Goal: Navigation & Orientation: Find specific page/section

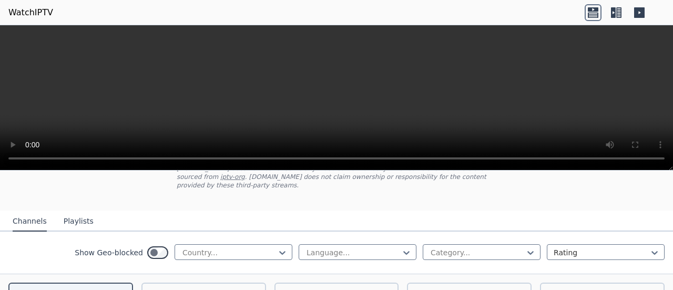
scroll to position [53, 0]
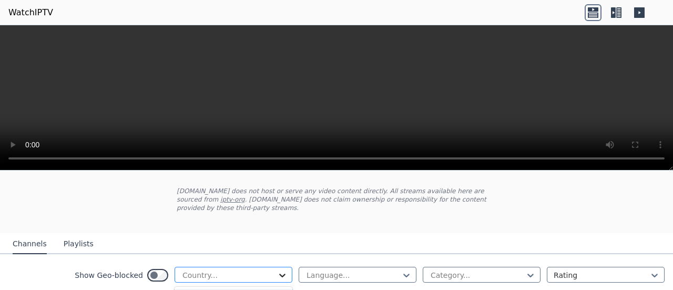
click at [277, 270] on icon at bounding box center [282, 275] width 11 height 11
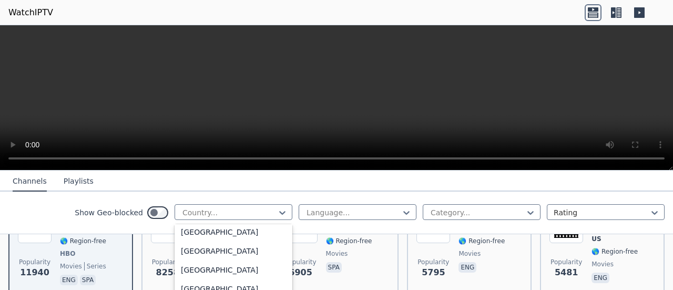
scroll to position [631, 0]
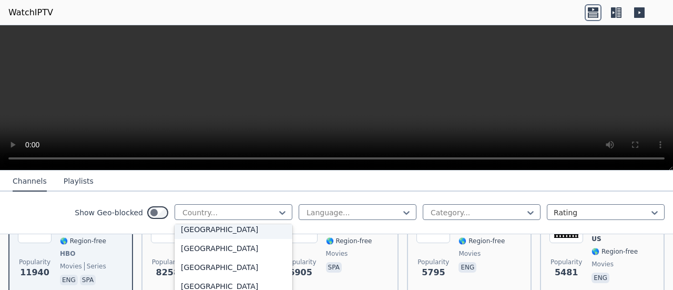
click at [190, 230] on div "[GEOGRAPHIC_DATA]" at bounding box center [234, 229] width 118 height 19
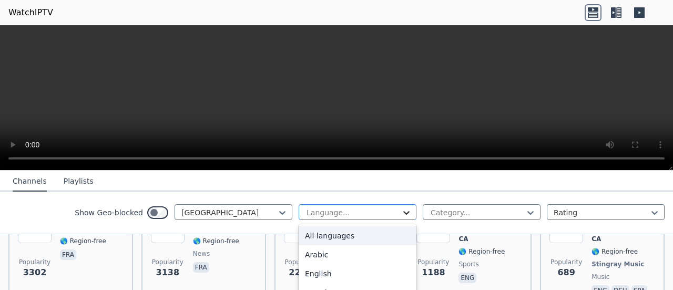
click at [401, 210] on icon at bounding box center [406, 212] width 11 height 11
click at [366, 235] on div "All languages" at bounding box center [358, 235] width 118 height 19
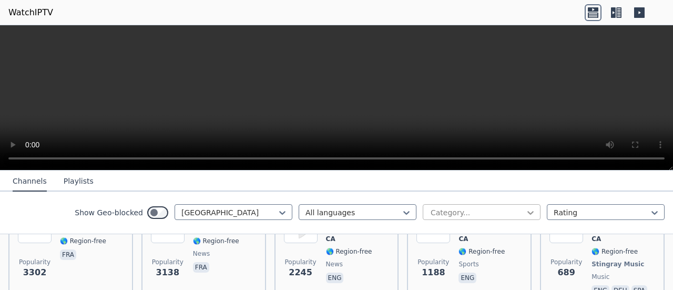
click at [525, 212] on icon at bounding box center [530, 212] width 11 height 11
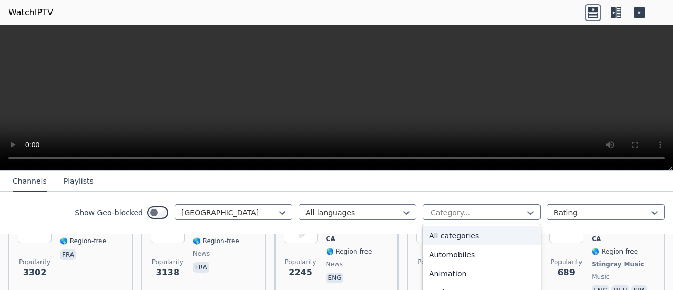
click at [467, 231] on div "All categories" at bounding box center [482, 235] width 118 height 19
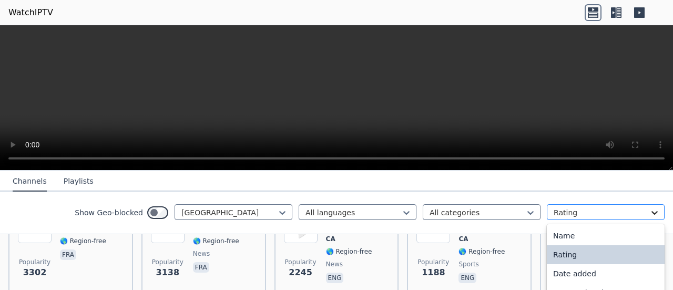
click at [651, 211] on icon at bounding box center [654, 213] width 6 height 4
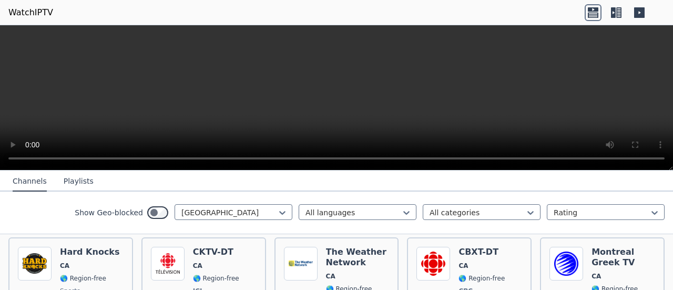
scroll to position [263, 0]
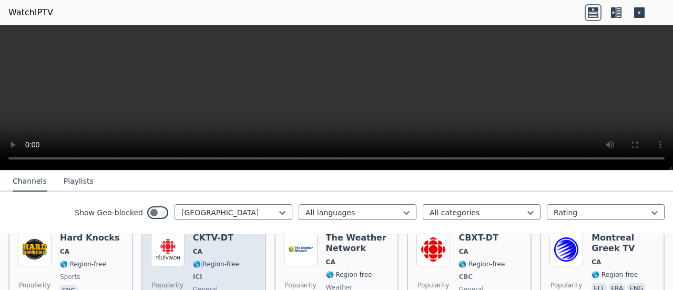
click at [200, 260] on span "🌎 Region-free" at bounding box center [216, 264] width 46 height 8
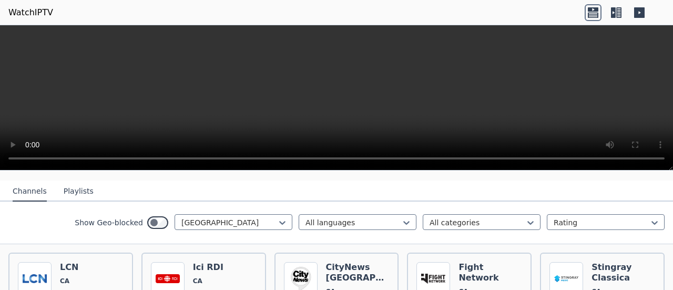
scroll to position [84, 0]
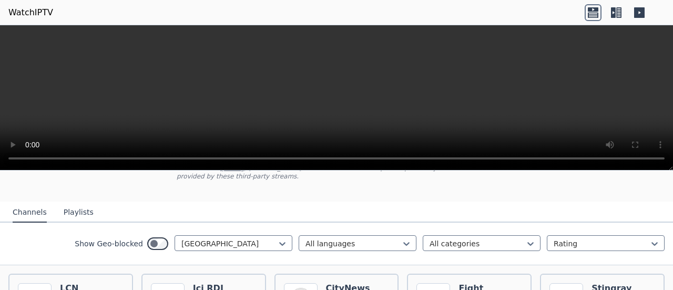
click at [74, 203] on button "Playlists" at bounding box center [79, 212] width 30 height 20
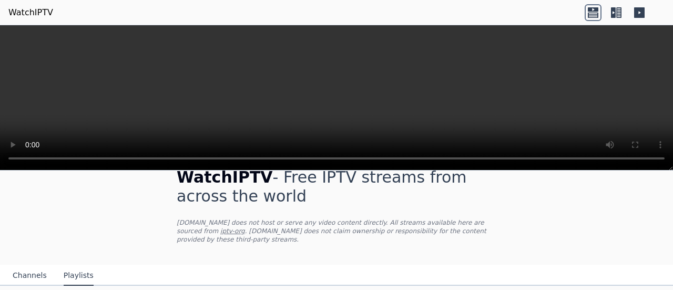
scroll to position [33, 0]
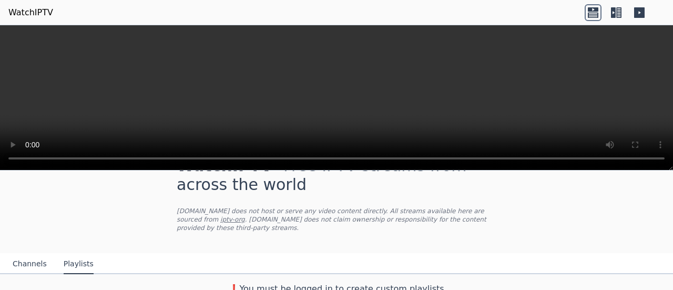
click at [29, 254] on button "Channels" at bounding box center [30, 264] width 34 height 20
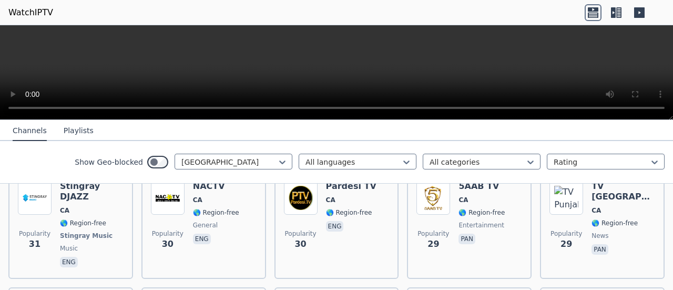
scroll to position [2188, 0]
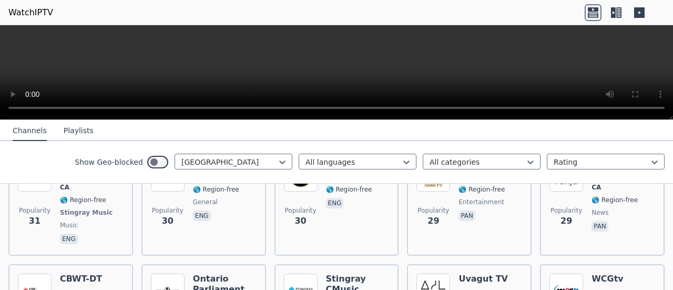
click at [592, 13] on icon at bounding box center [593, 12] width 17 height 17
click at [592, 9] on icon at bounding box center [593, 9] width 11 height 4
click at [617, 11] on icon at bounding box center [616, 12] width 17 height 17
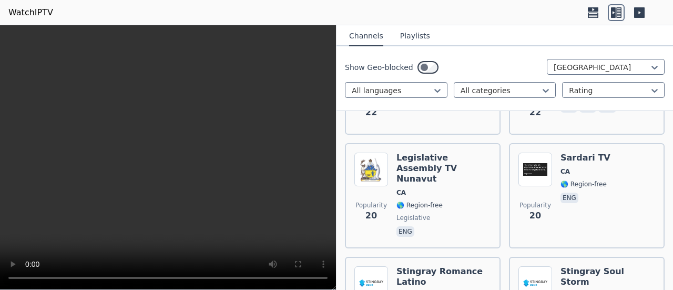
scroll to position [5593, 0]
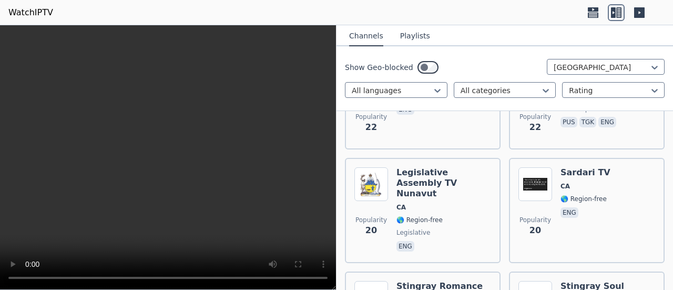
click at [639, 11] on icon at bounding box center [639, 12] width 11 height 11
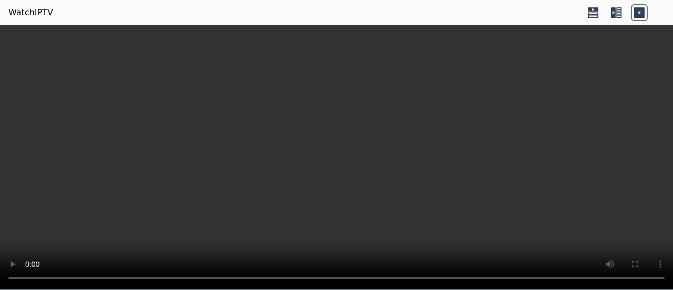
click at [612, 12] on icon at bounding box center [616, 12] width 17 height 17
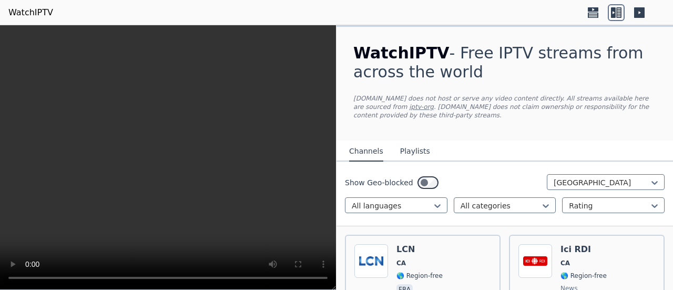
click at [413, 150] on button "Playlists" at bounding box center [415, 151] width 30 height 20
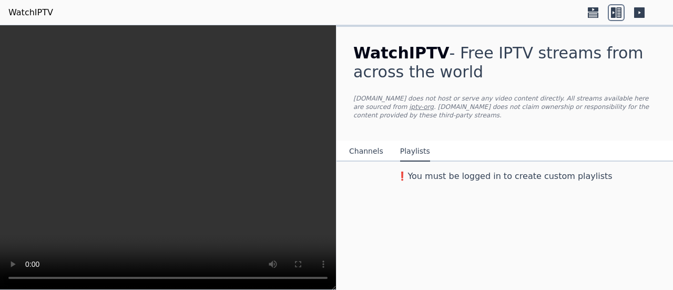
click at [414, 172] on h3 "❗️You must be logged in to create custom playlists" at bounding box center [504, 176] width 336 height 13
drag, startPoint x: 13, startPoint y: 0, endPoint x: 362, endPoint y: 46, distance: 352.6
click at [362, 46] on span "WatchIPTV" at bounding box center [401, 53] width 96 height 18
